Goal: Transaction & Acquisition: Subscribe to service/newsletter

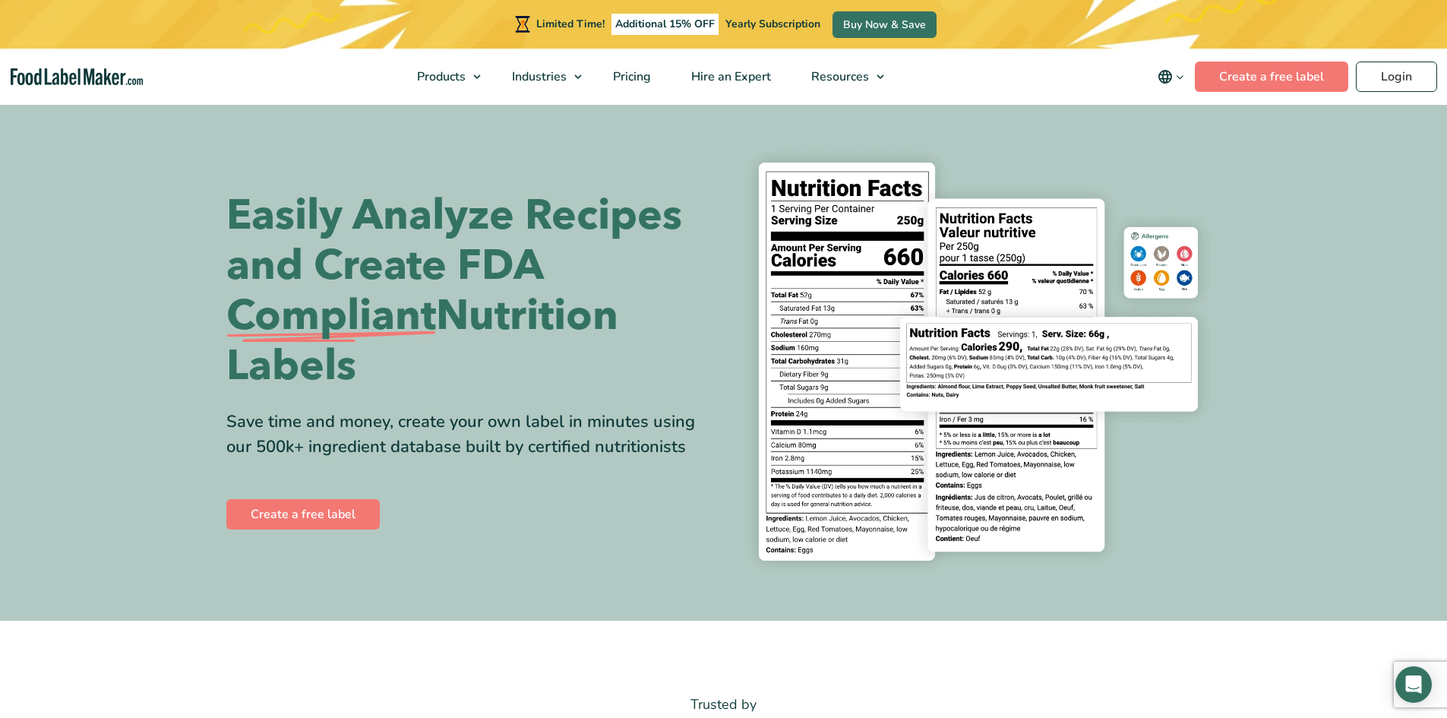
click at [574, 561] on div "Easily Analyze Recipes and Create FDA Compliant Nutrition Labels Save time and …" at bounding box center [723, 361] width 995 height 445
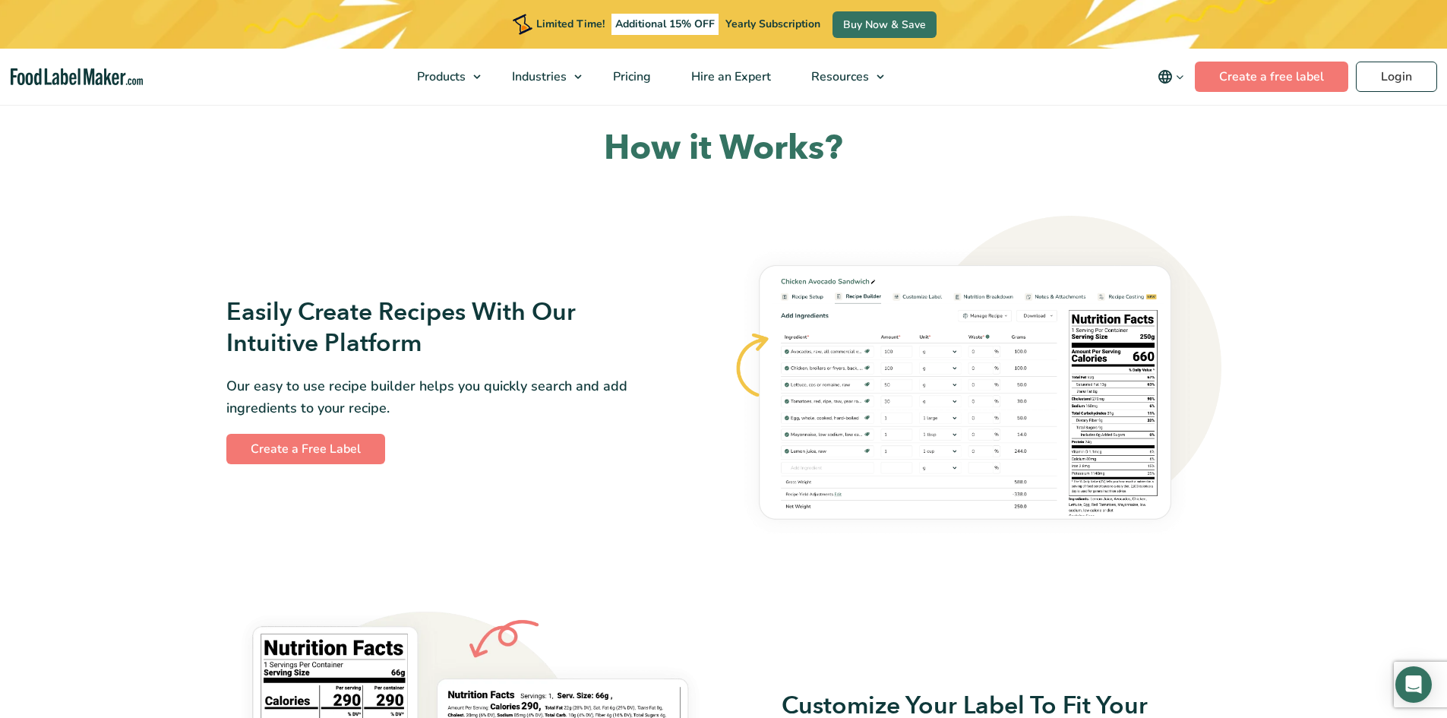
scroll to position [1063, 0]
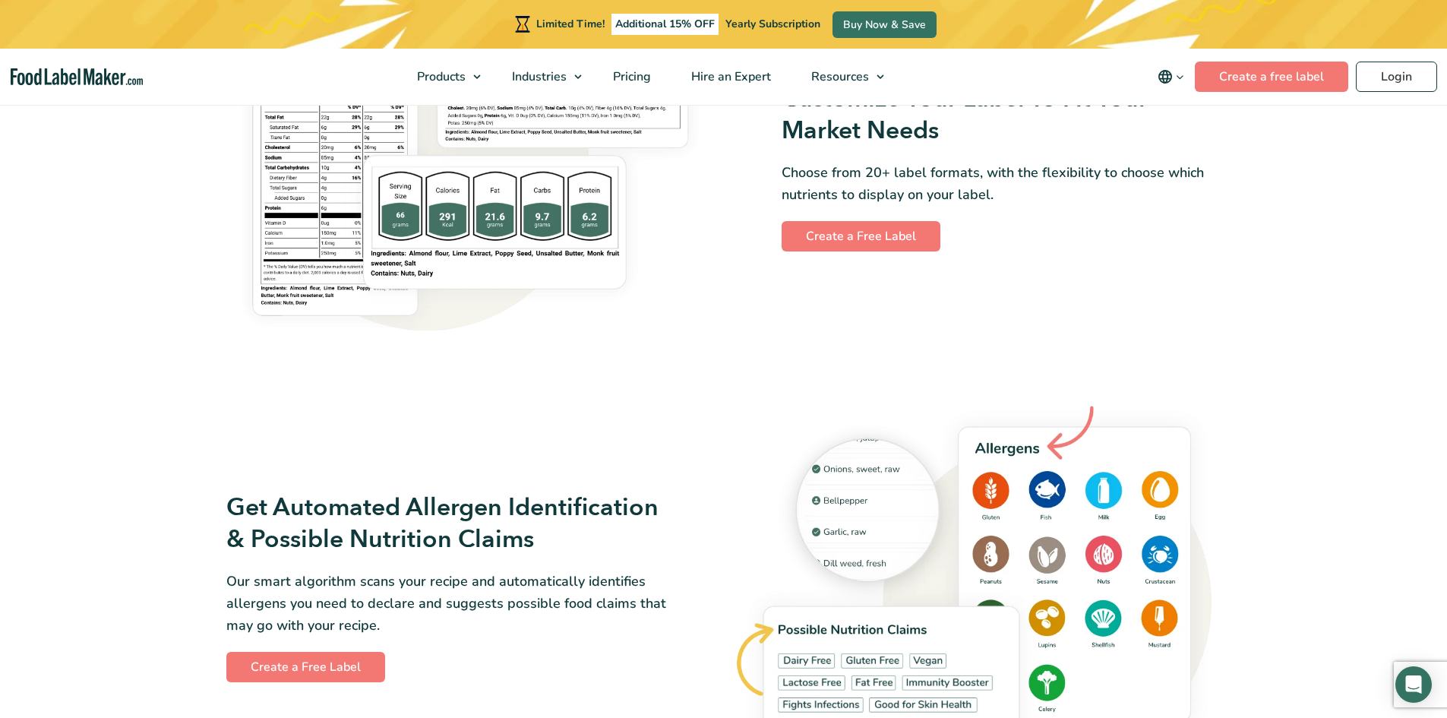
scroll to position [1367, 0]
click at [135, 404] on section "How it Works? Easily Create Recipes With Our Intuitive Platform Our easy to use…" at bounding box center [723, 575] width 1447 height 2115
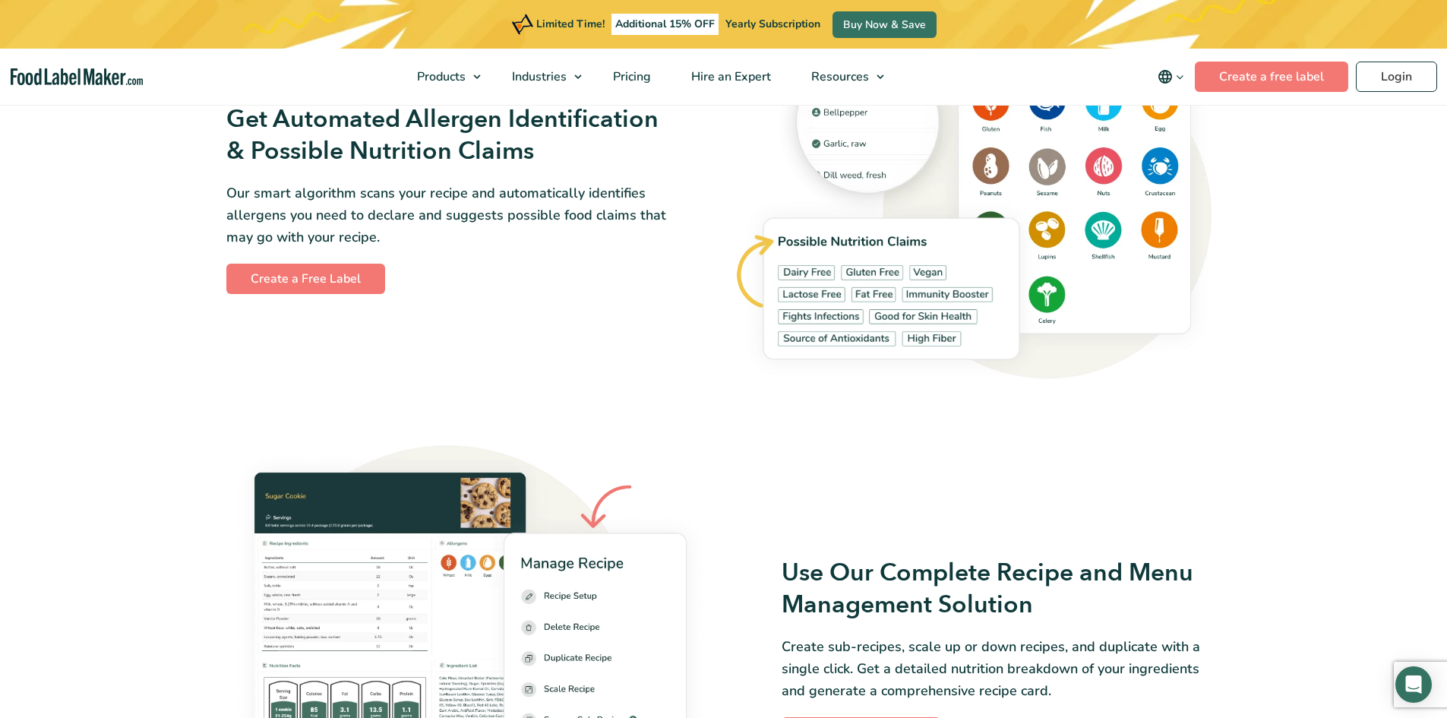
scroll to position [1899, 0]
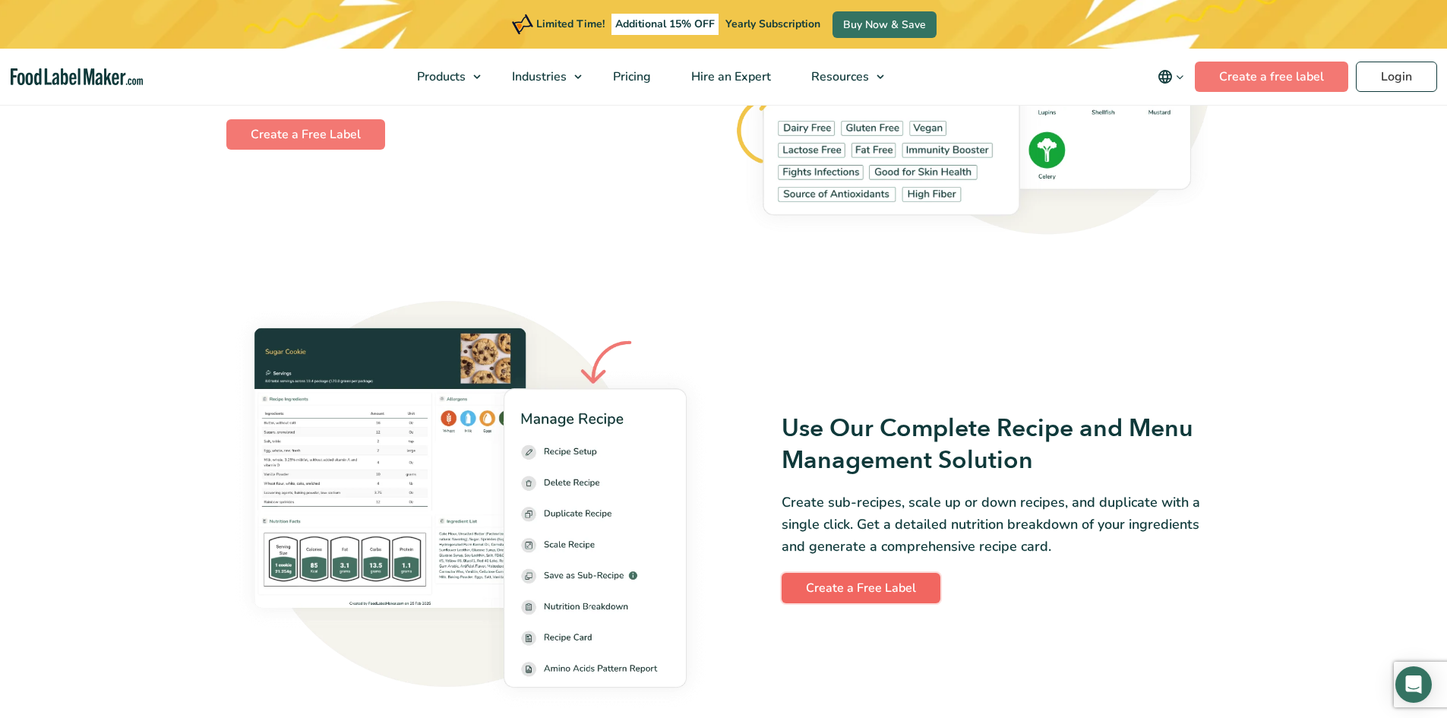
click at [832, 581] on link "Create a Free Label" at bounding box center [861, 588] width 159 height 30
